Goal: Information Seeking & Learning: Learn about a topic

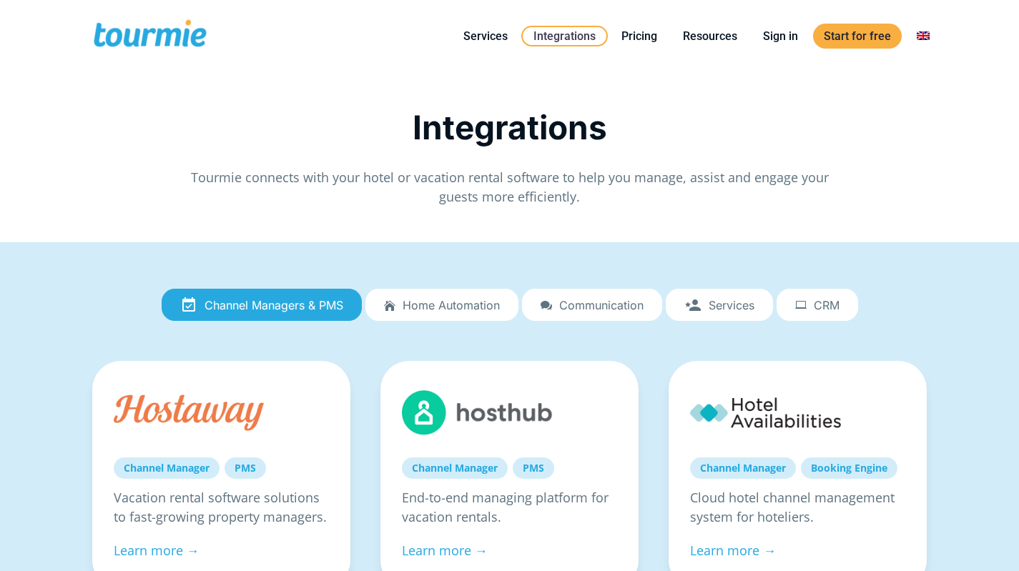
click at [634, 32] on link "Pricing" at bounding box center [639, 36] width 57 height 18
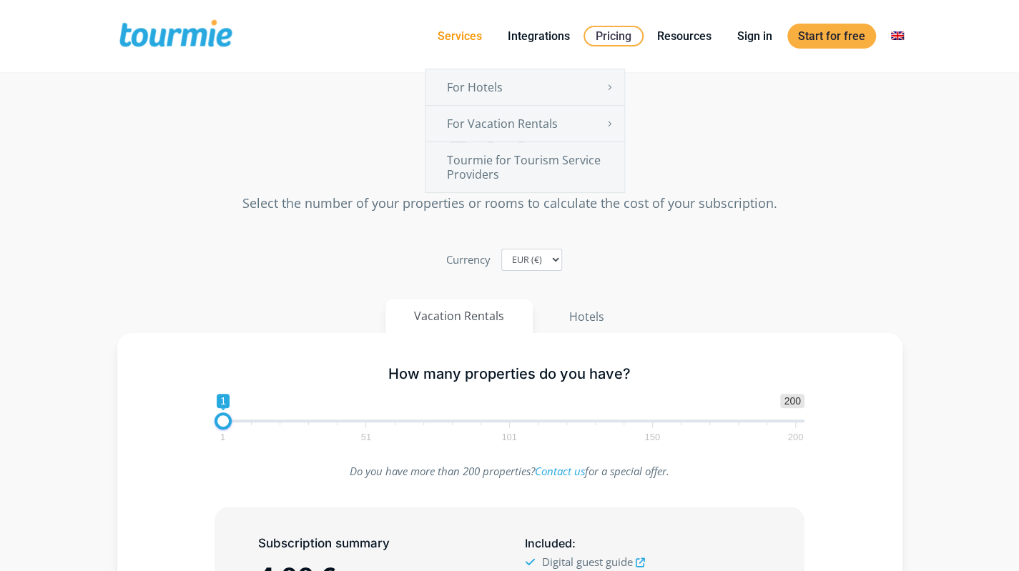
click at [474, 36] on link "Services" at bounding box center [460, 36] width 66 height 18
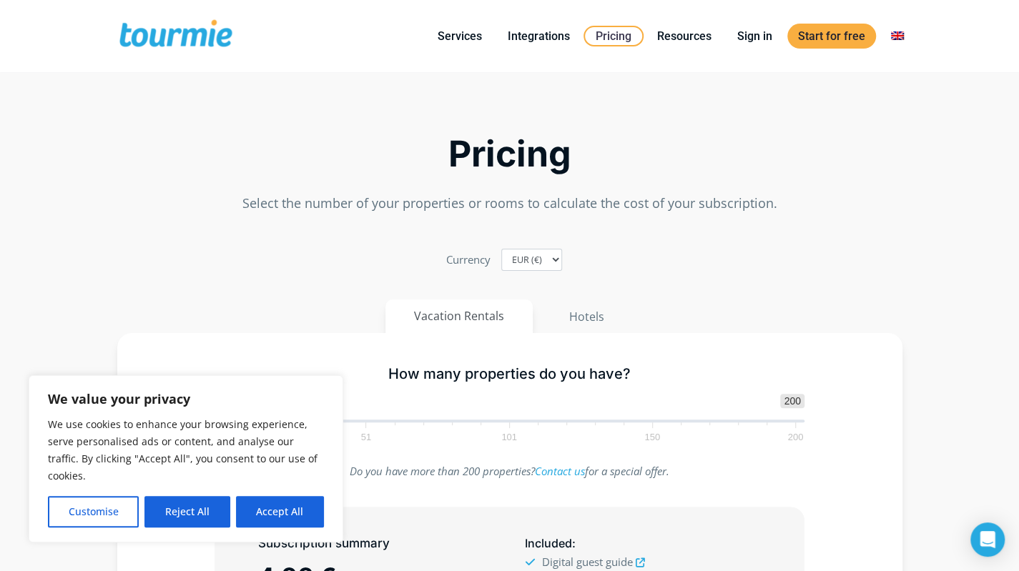
click at [345, 99] on div "Pricing Select the number of your properties or rooms to calculate the cost of …" at bounding box center [509, 151] width 815 height 137
click at [266, 513] on button "Accept All" at bounding box center [280, 511] width 88 height 31
checkbox input "true"
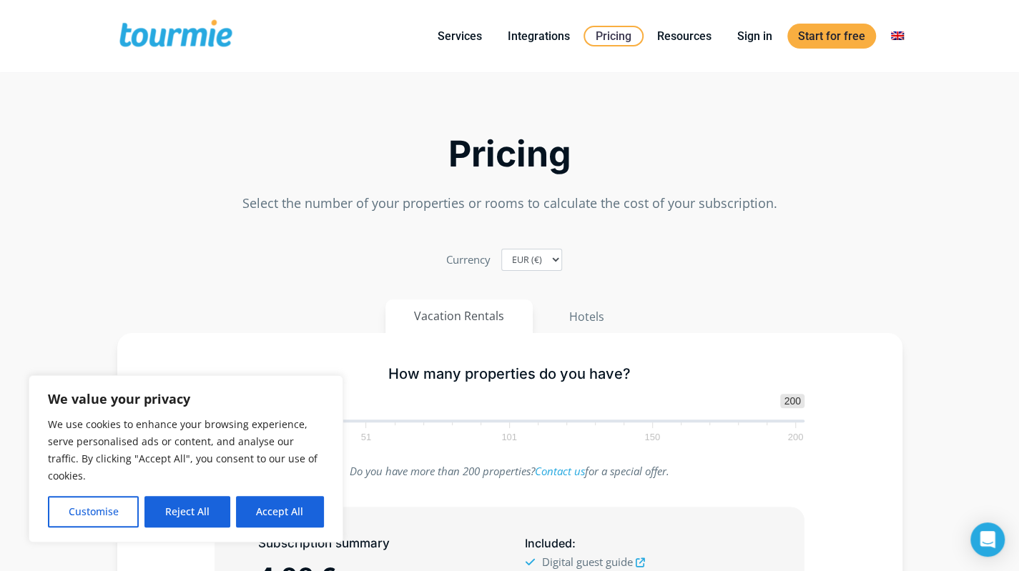
checkbox input "true"
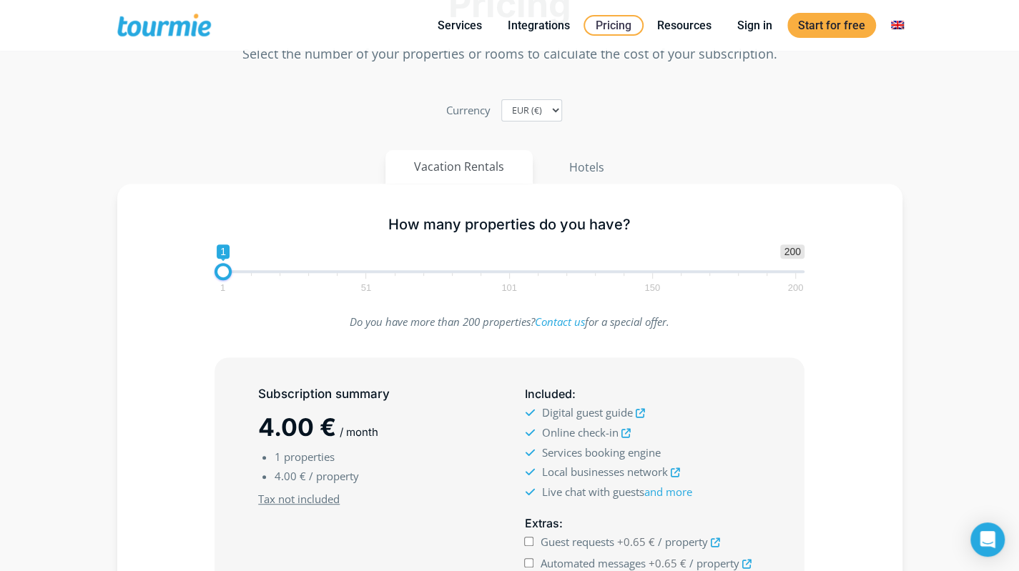
scroll to position [222, 0]
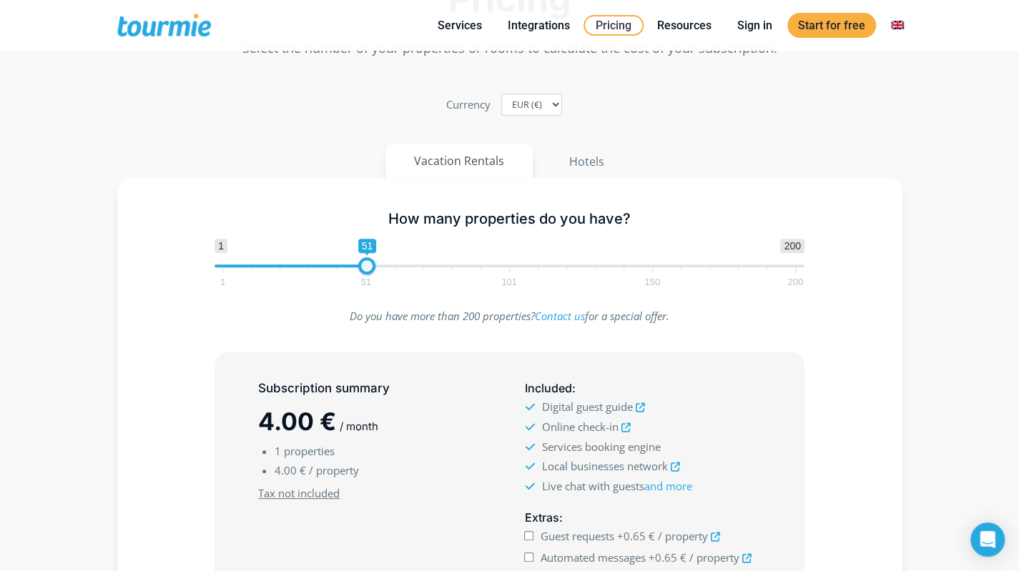
type input "50"
drag, startPoint x: 227, startPoint y: 271, endPoint x: 368, endPoint y: 275, distance: 140.9
click at [368, 275] on span "1 200 0 0 51 1 51 101 150 200" at bounding box center [510, 262] width 590 height 46
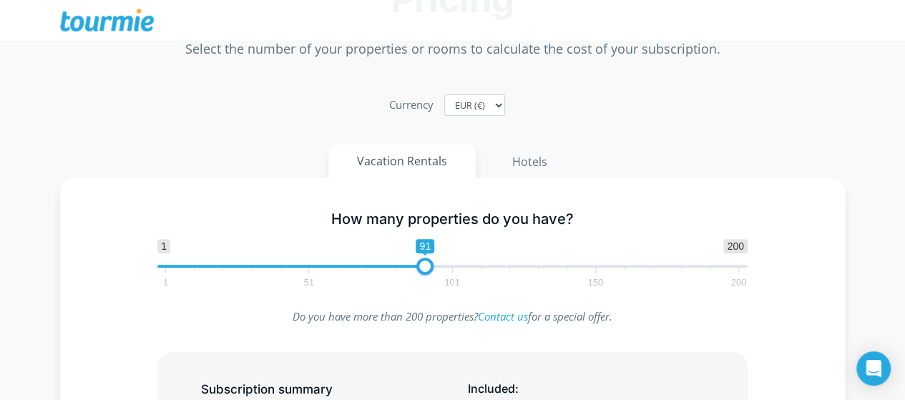
scroll to position [154, 0]
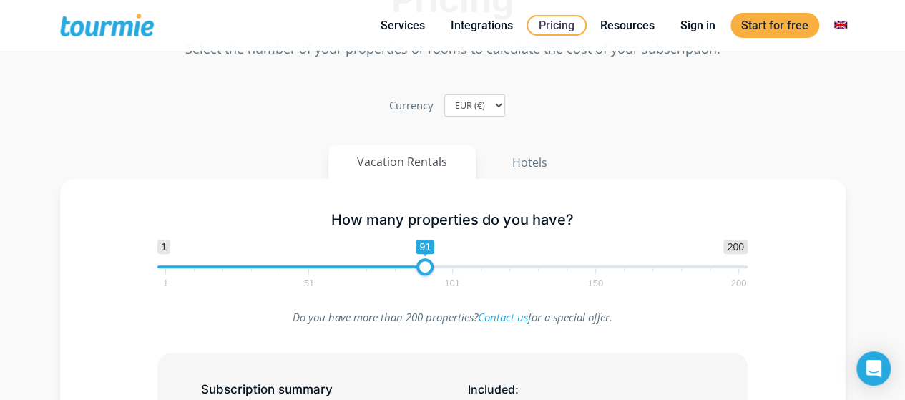
type input "88"
